Goal: Check status: Check status

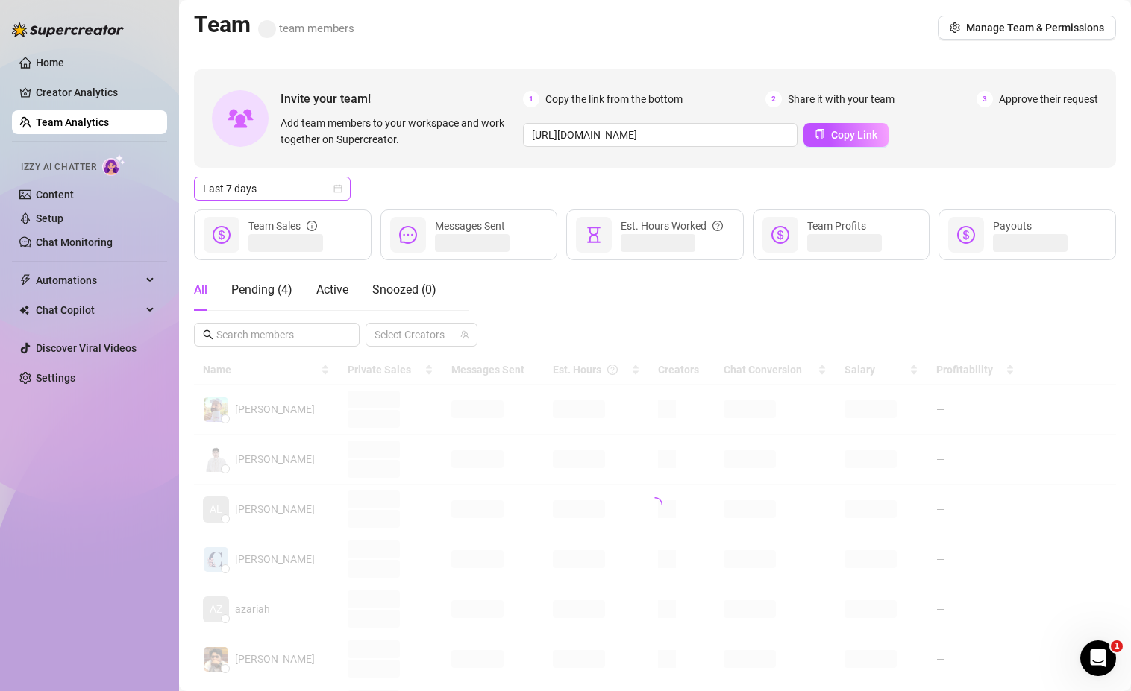
click at [337, 186] on icon "calendar" at bounding box center [337, 188] width 9 height 9
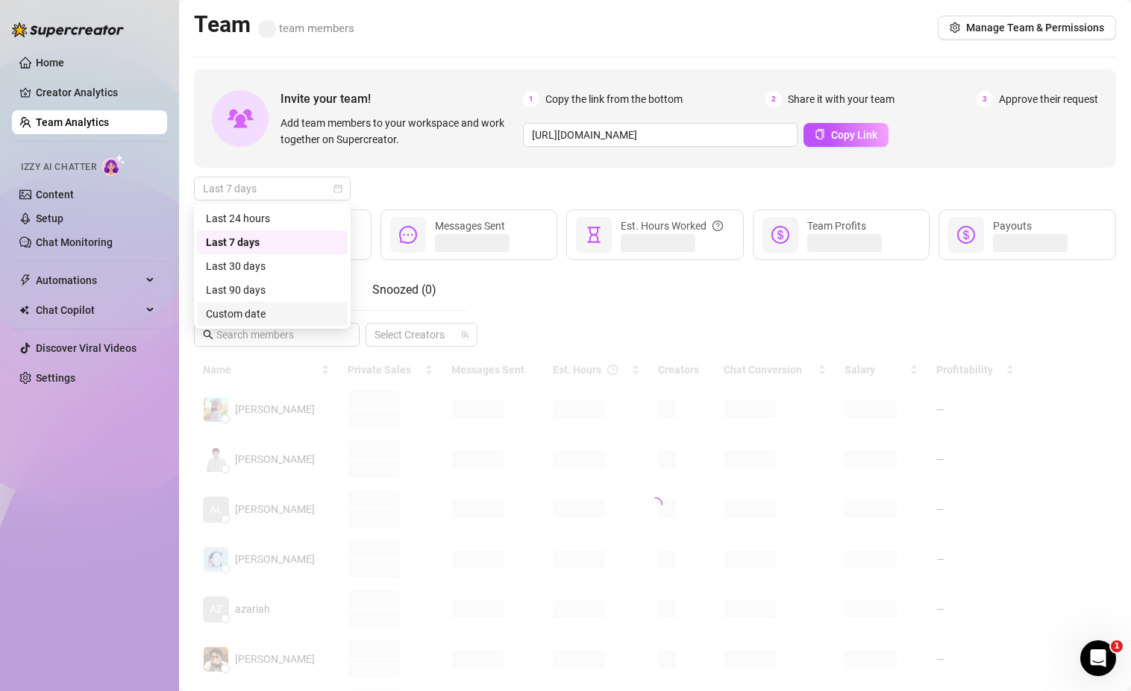
click at [245, 315] on div "Custom date" at bounding box center [272, 314] width 133 height 16
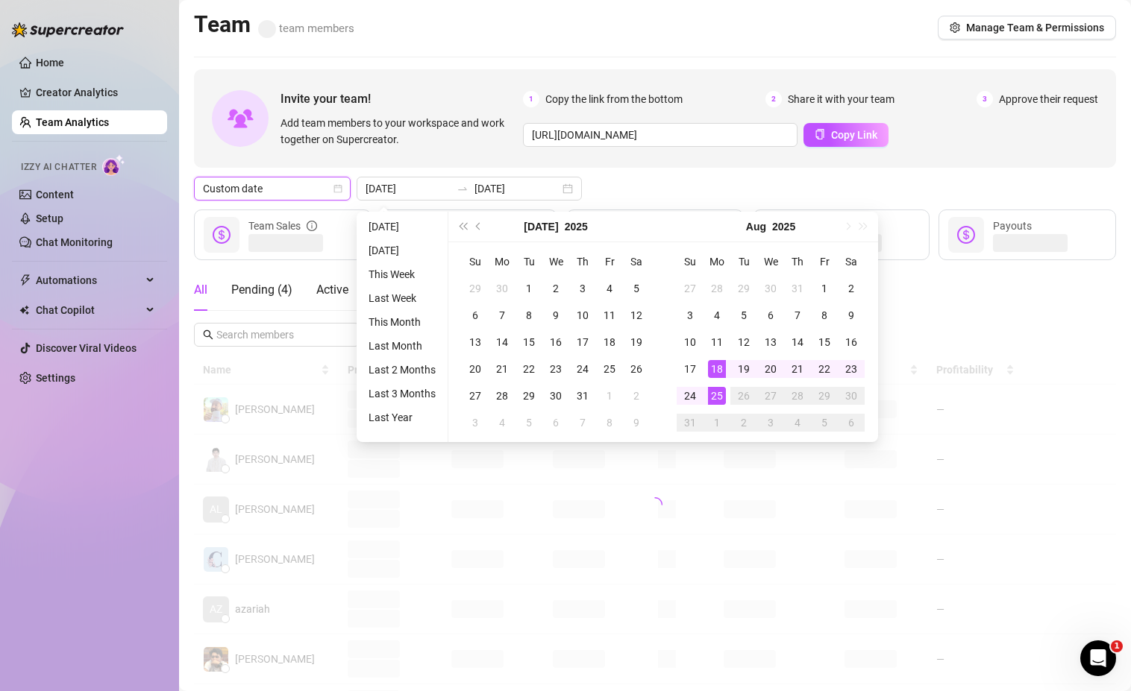
type input "[DATE]"
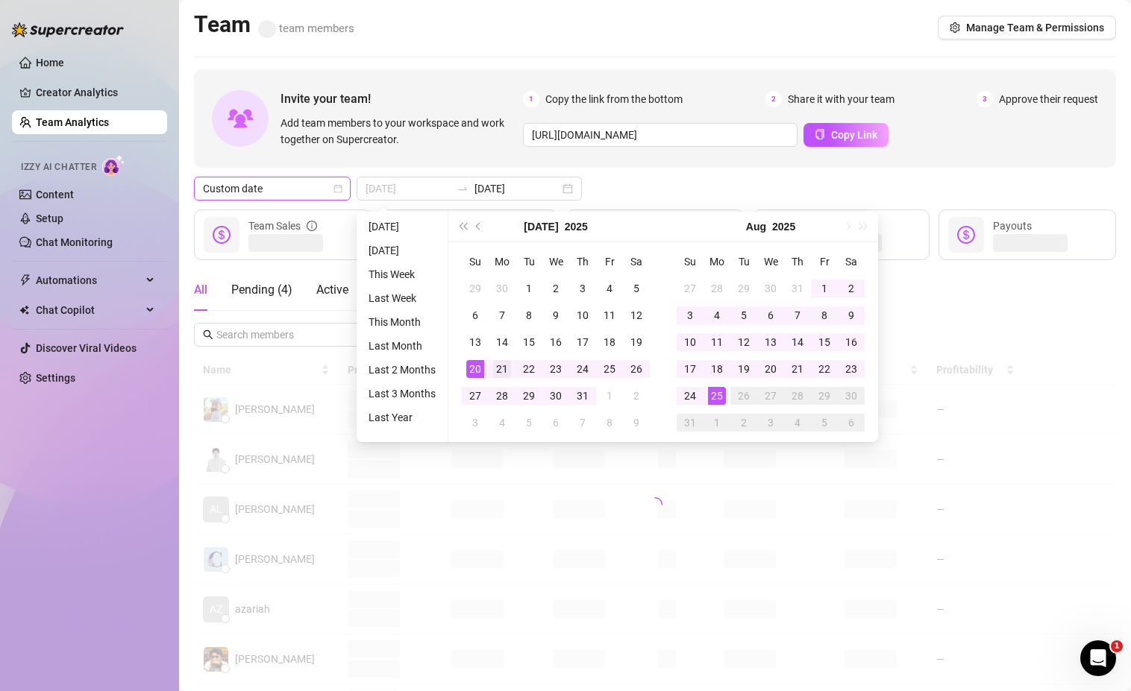
type input "[DATE]"
click at [495, 367] on div "21" at bounding box center [502, 369] width 18 height 18
type input "[DATE]"
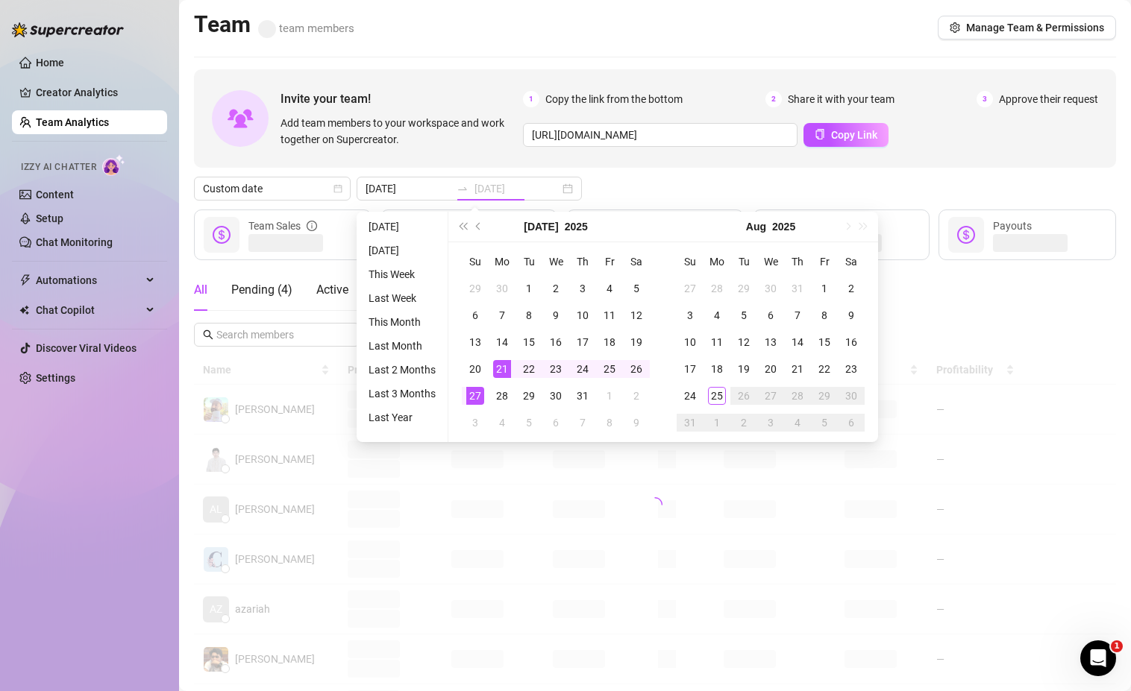
click at [473, 392] on div "27" at bounding box center [475, 396] width 18 height 18
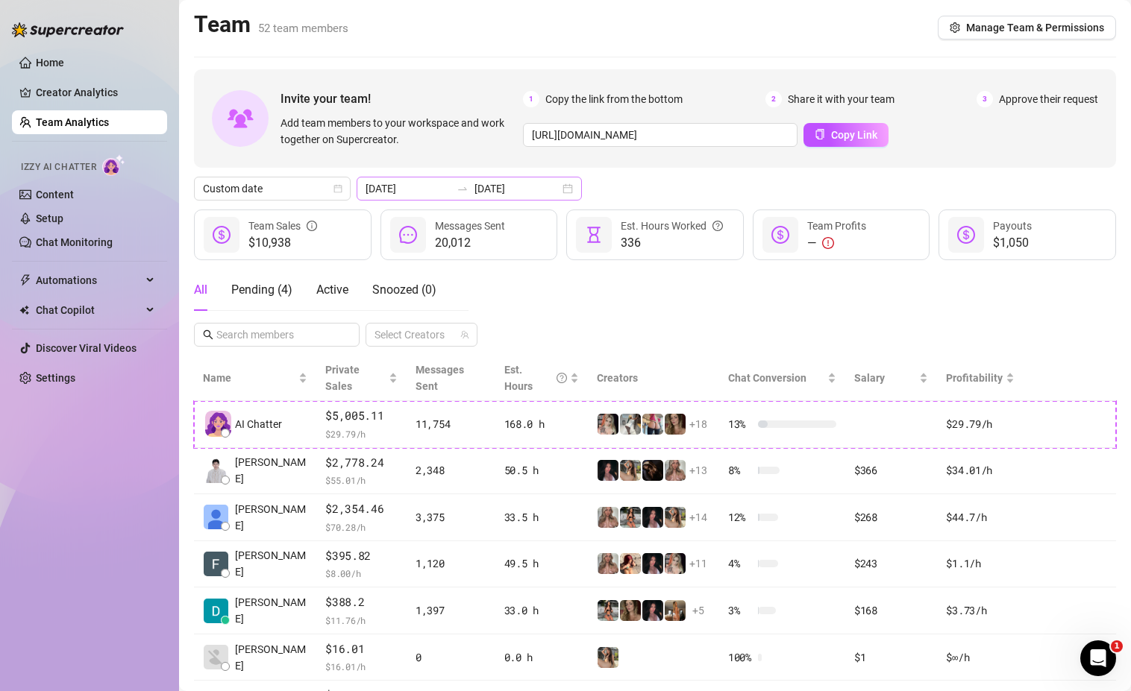
click at [450, 190] on div at bounding box center [462, 189] width 24 height 12
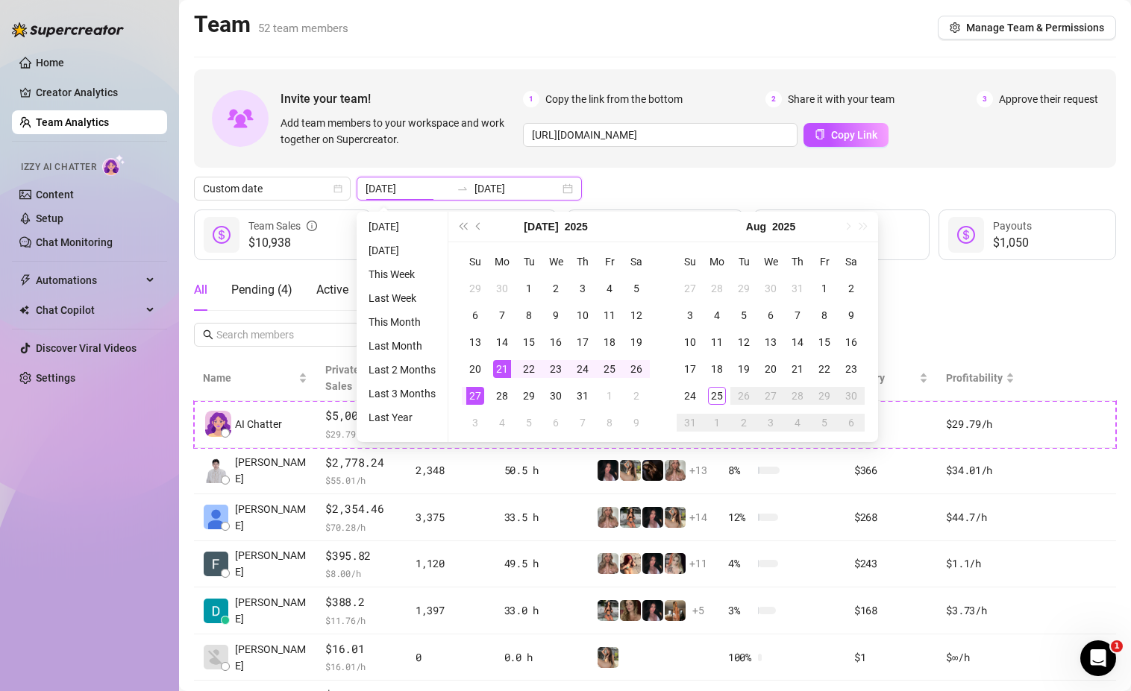
type input "[DATE]"
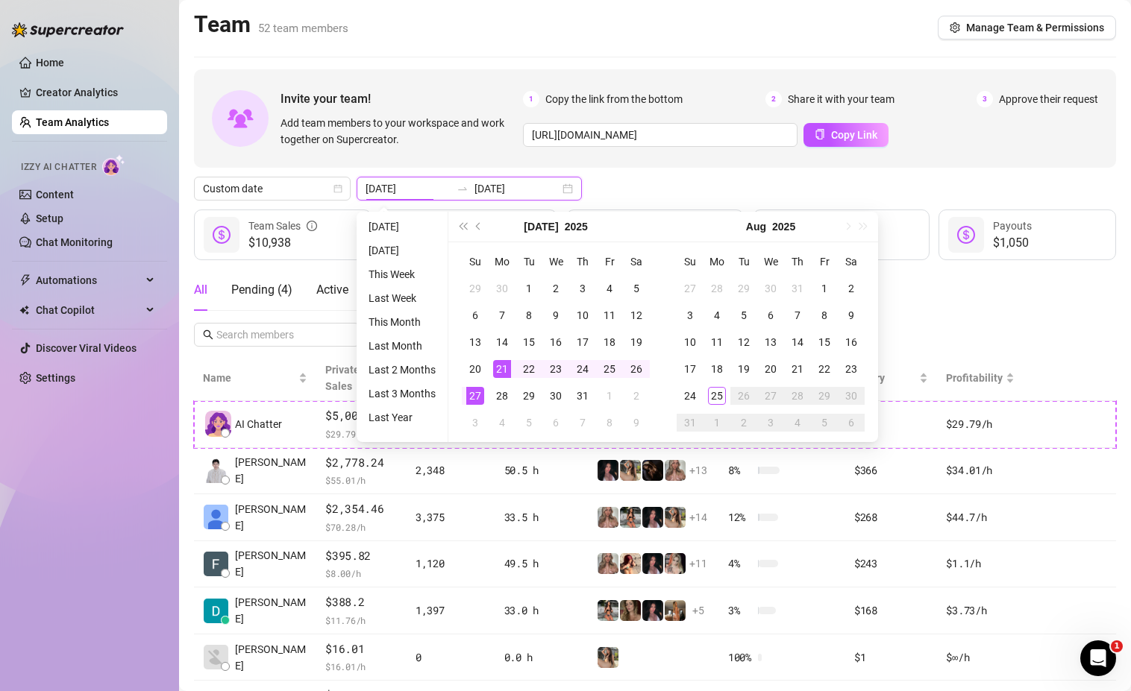
type input "[DATE]"
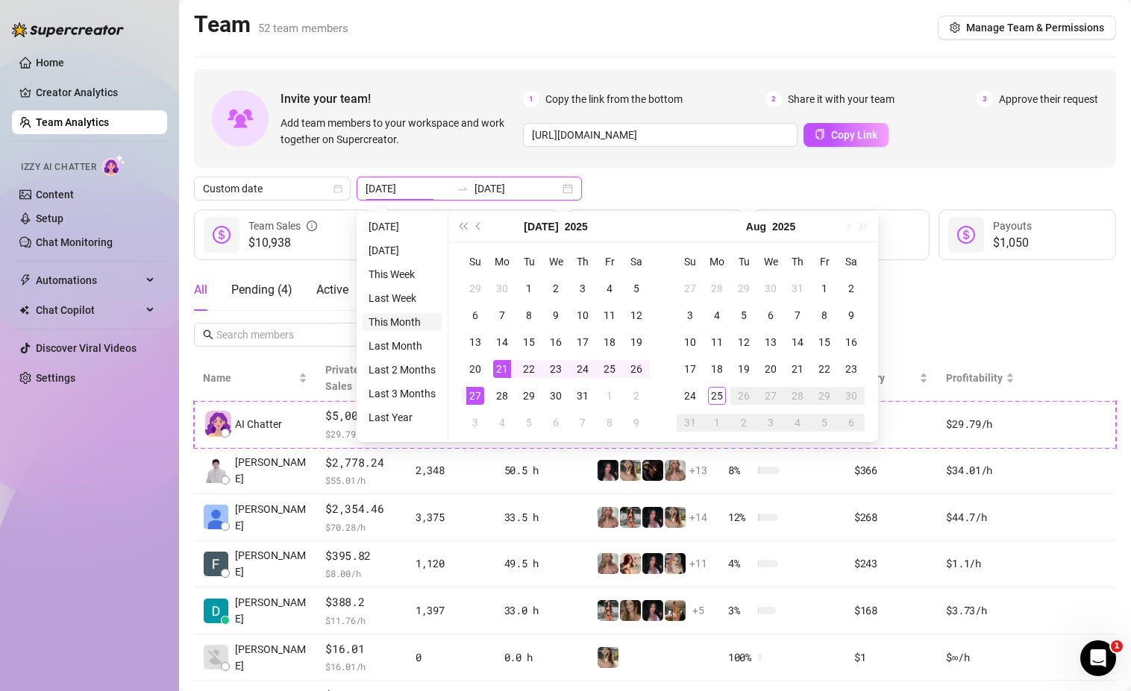
type input "[DATE]"
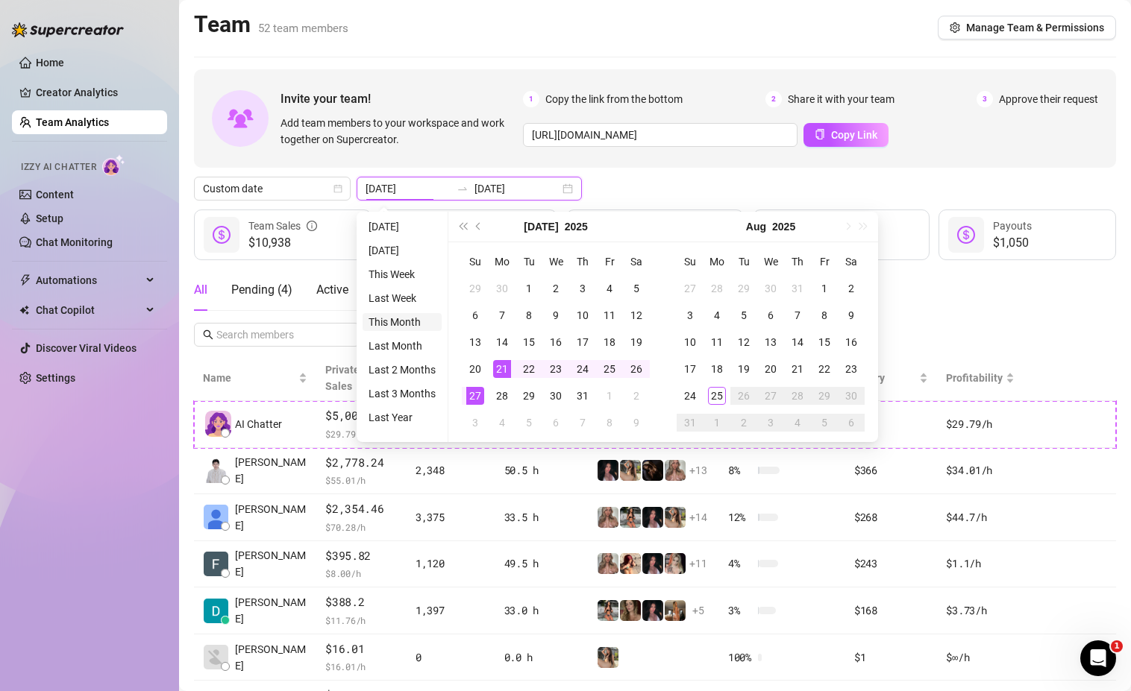
type input "[DATE]"
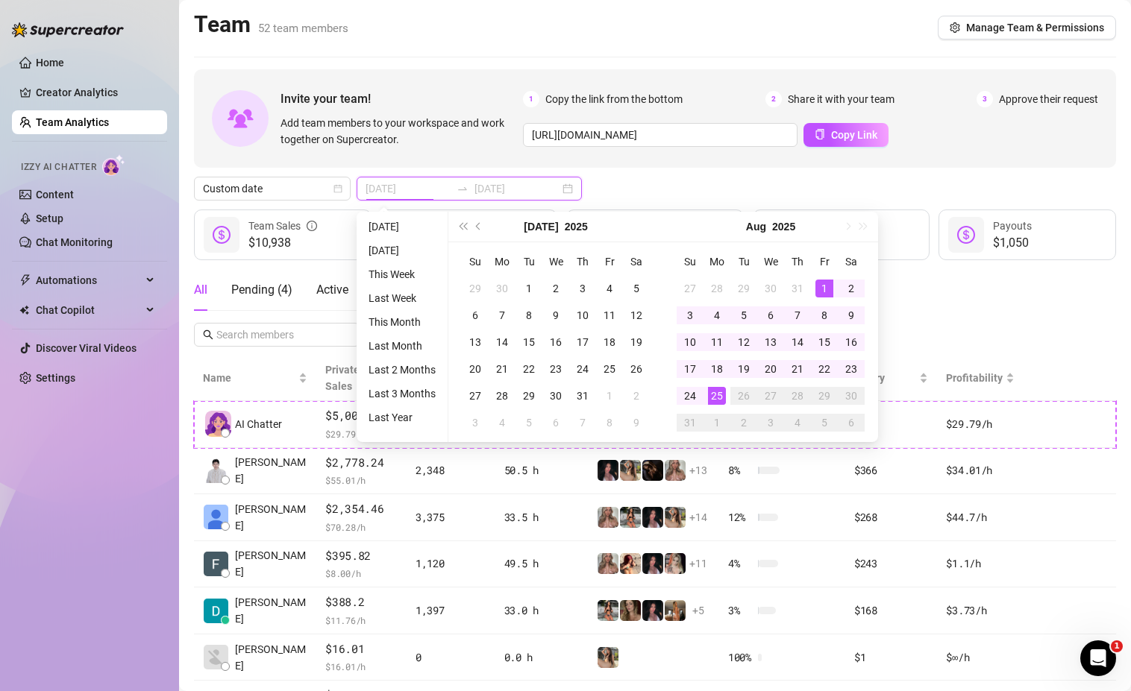
type input "[DATE]"
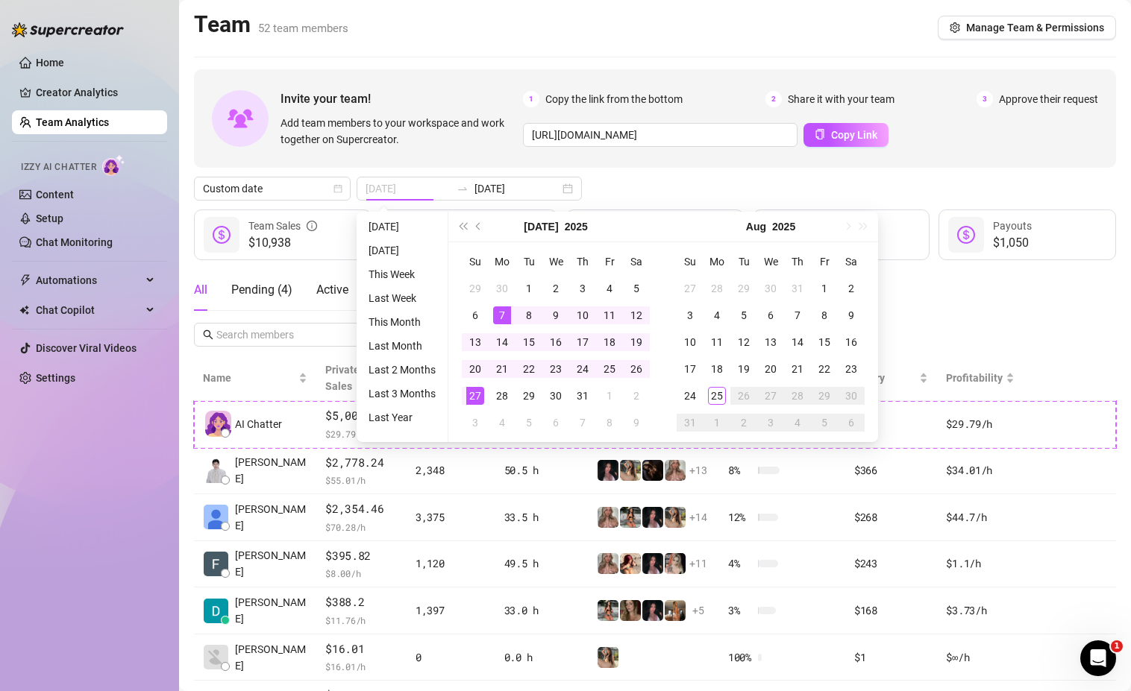
click at [502, 318] on div "7" at bounding box center [502, 316] width 18 height 18
type input "[DATE]"
click at [470, 336] on div "13" at bounding box center [475, 342] width 18 height 18
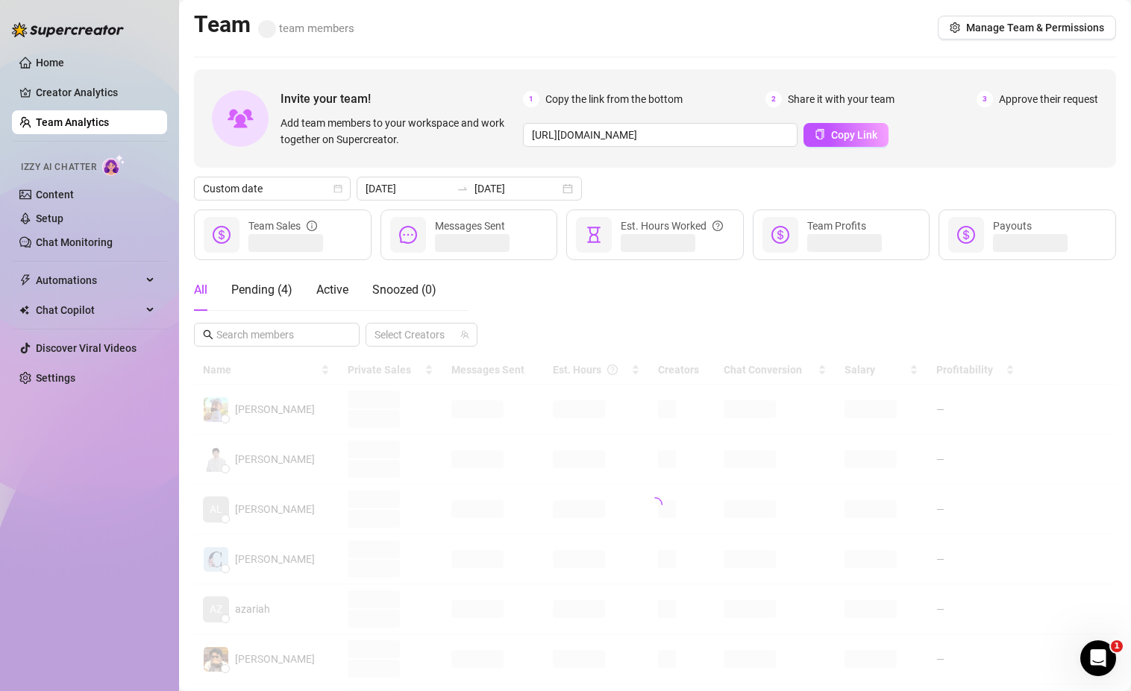
click at [619, 189] on div "Custom date [DATE] [DATE]" at bounding box center [655, 189] width 922 height 24
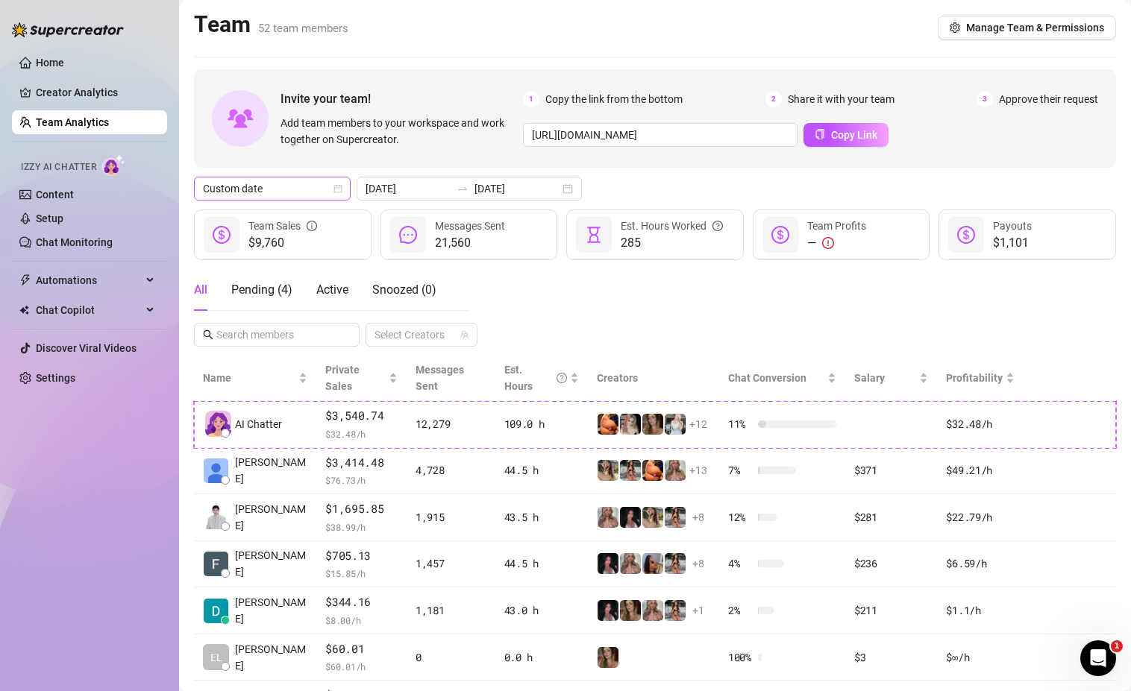
click at [339, 187] on icon "calendar" at bounding box center [338, 189] width 8 height 8
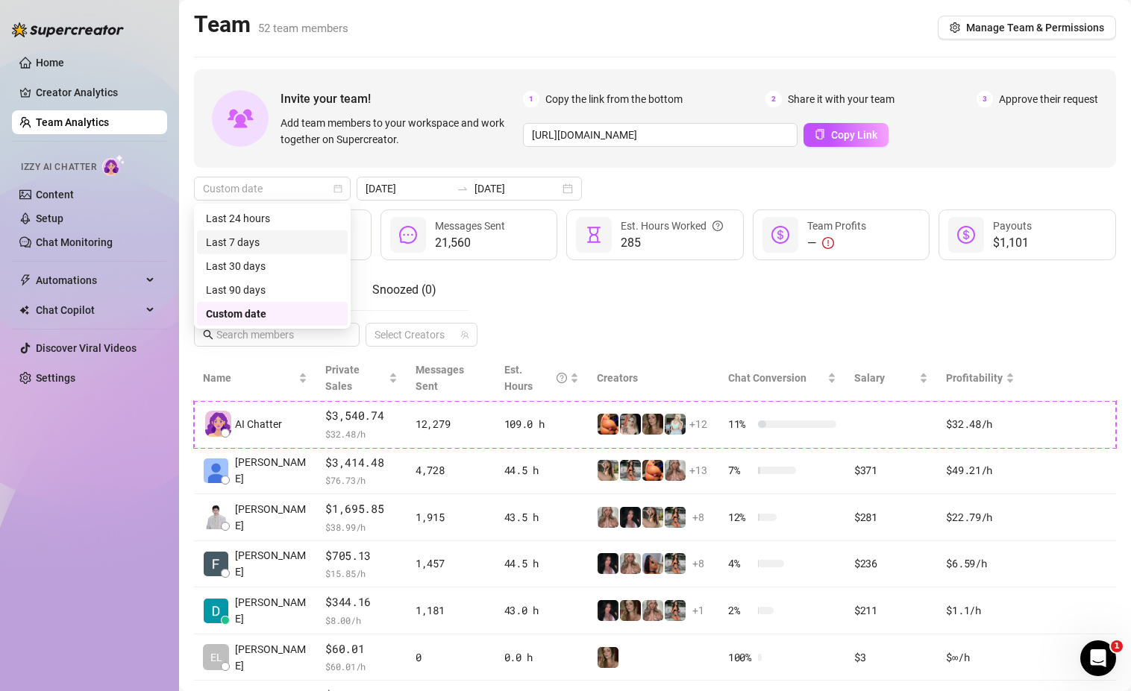
click at [256, 242] on div "Last 7 days" at bounding box center [272, 242] width 133 height 16
